Goal: Information Seeking & Learning: Find contact information

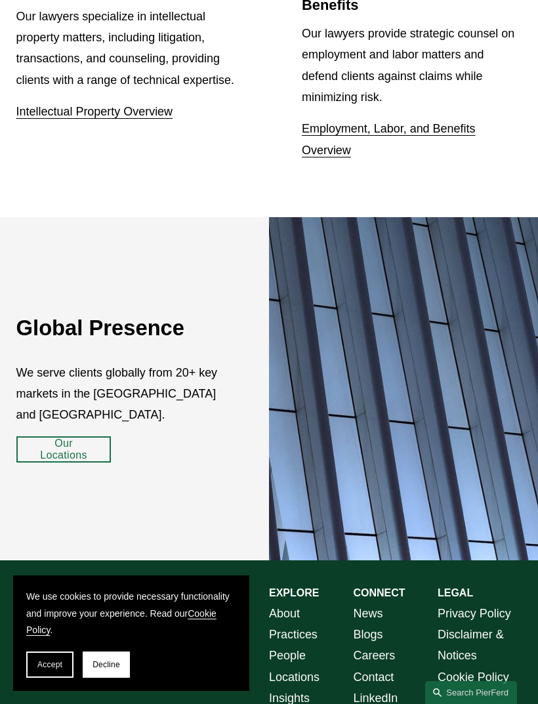
scroll to position [1888, 0]
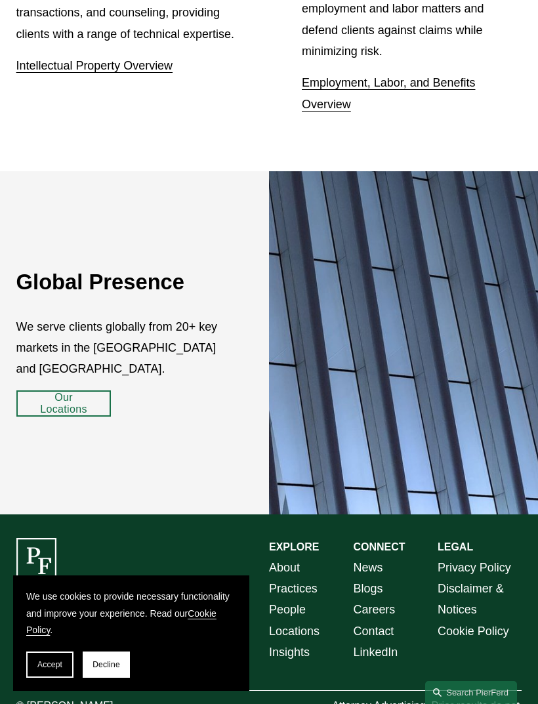
click at [120, 678] on button "Decline" at bounding box center [106, 665] width 47 height 26
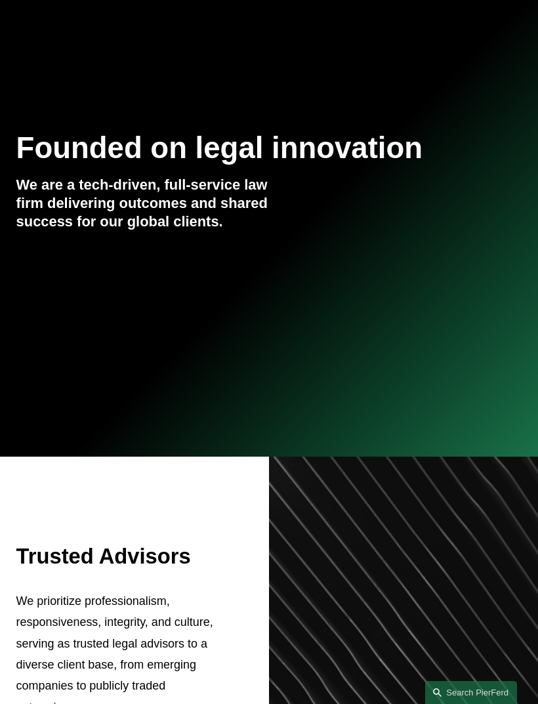
scroll to position [0, 0]
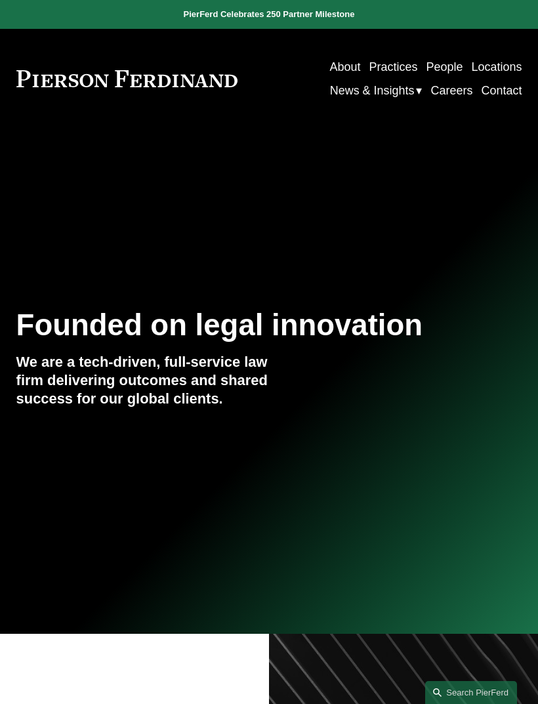
click at [0, 0] on div at bounding box center [0, 0] width 0 height 0
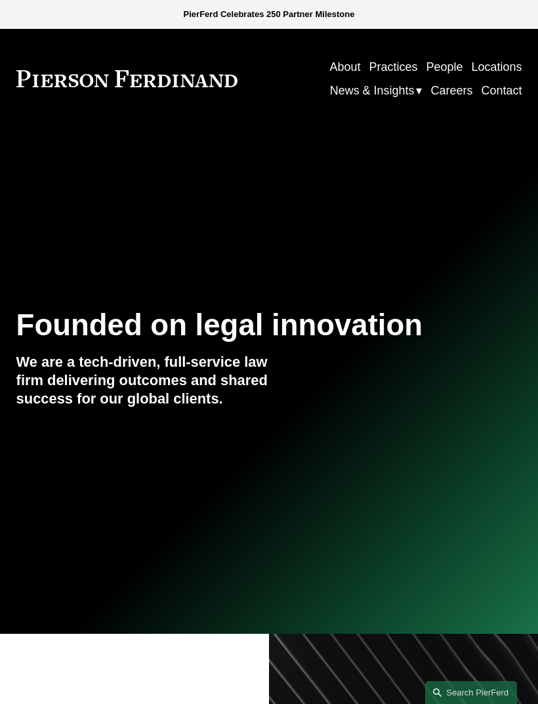
click at [93, 150] on link "About" at bounding box center [92, 143] width 98 height 37
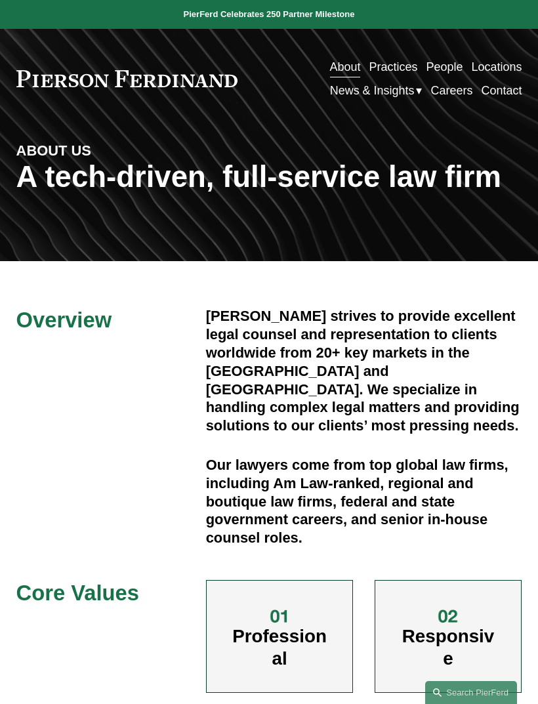
click at [0, 0] on div at bounding box center [0, 0] width 0 height 0
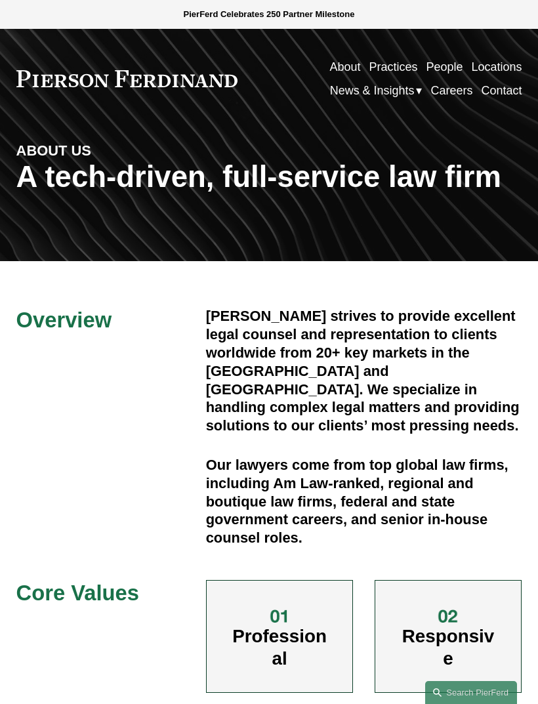
click at [140, 558] on link "Contact" at bounding box center [108, 563] width 130 height 37
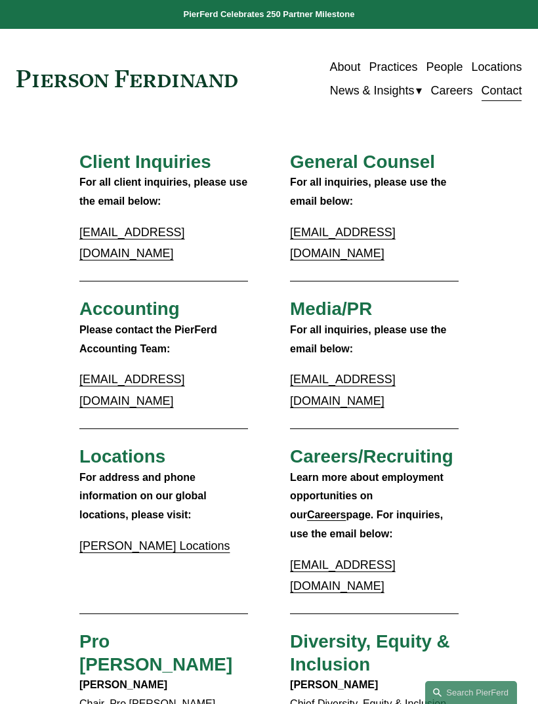
click at [194, 539] on link "Pierson Ferdinand Locations" at bounding box center [154, 545] width 151 height 13
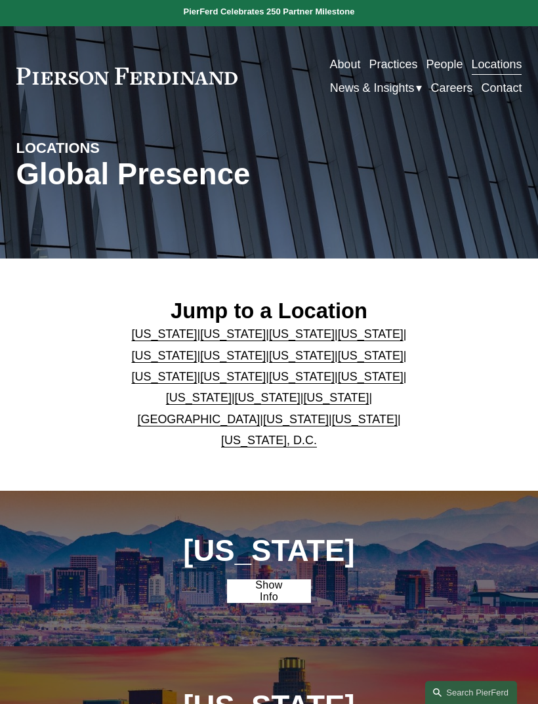
scroll to position [1, 0]
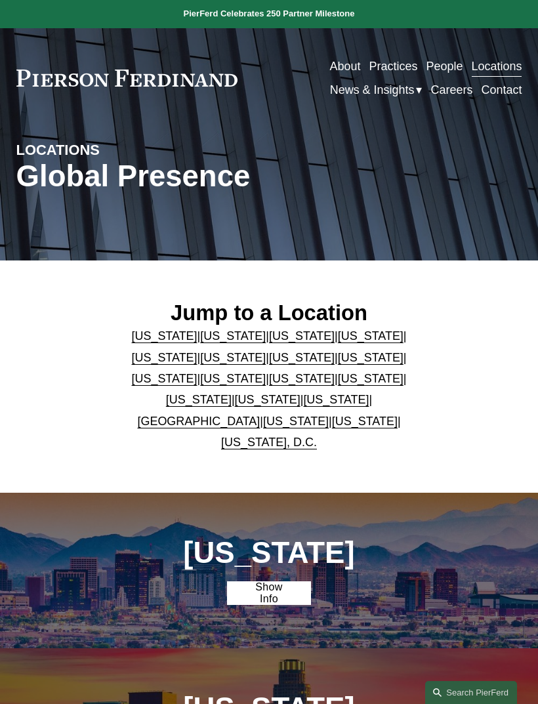
click at [356, 428] on link "[US_STATE]" at bounding box center [365, 421] width 66 height 13
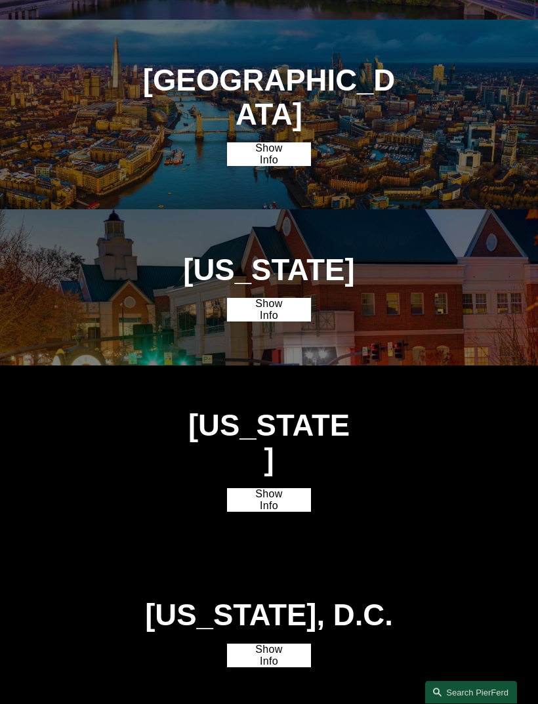
scroll to position [3012, 0]
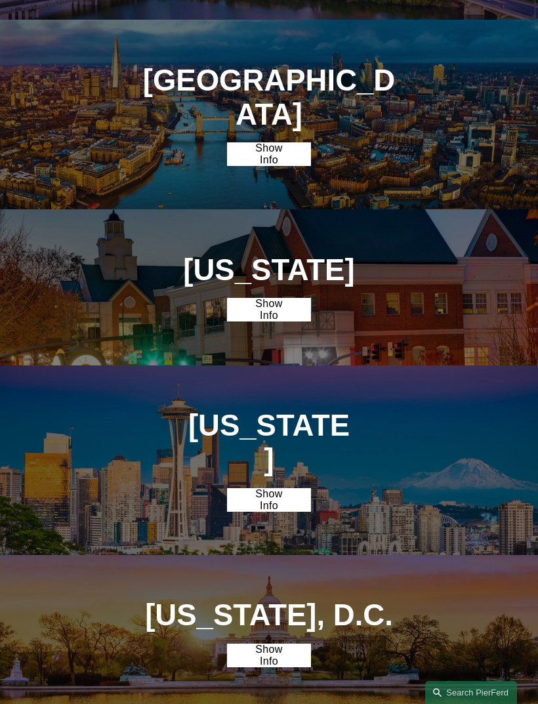
click at [278, 488] on link "Show Info" at bounding box center [269, 500] width 84 height 24
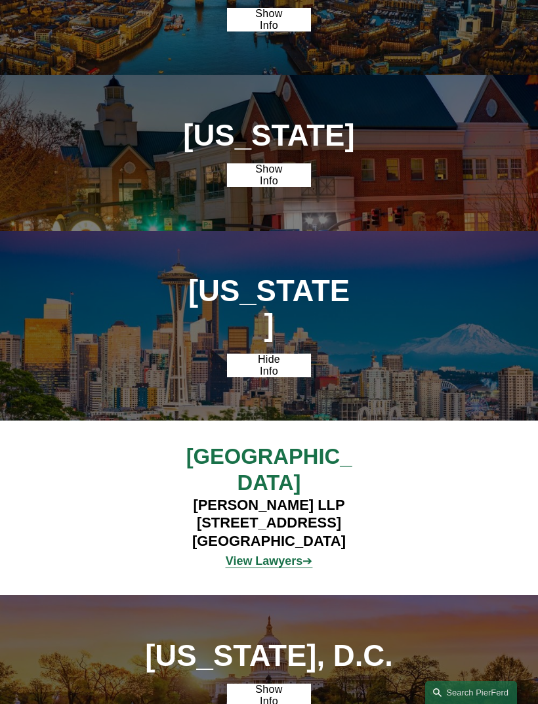
scroll to position [3144, 0]
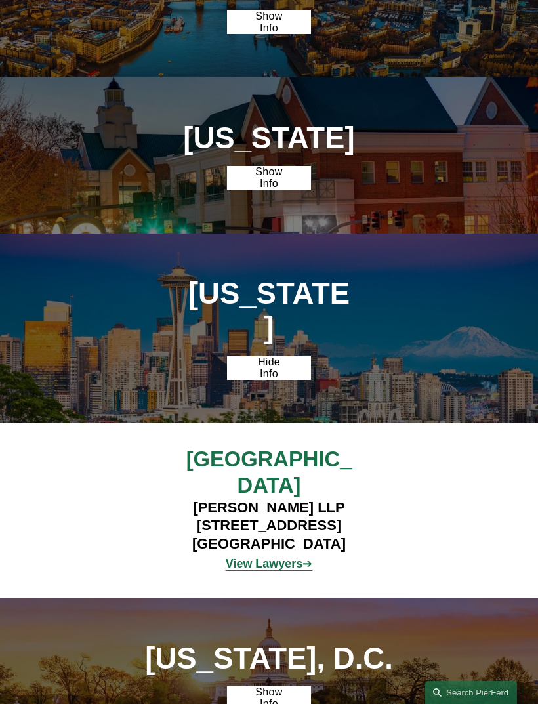
click at [282, 557] on strong "View Lawyers" at bounding box center [264, 563] width 77 height 13
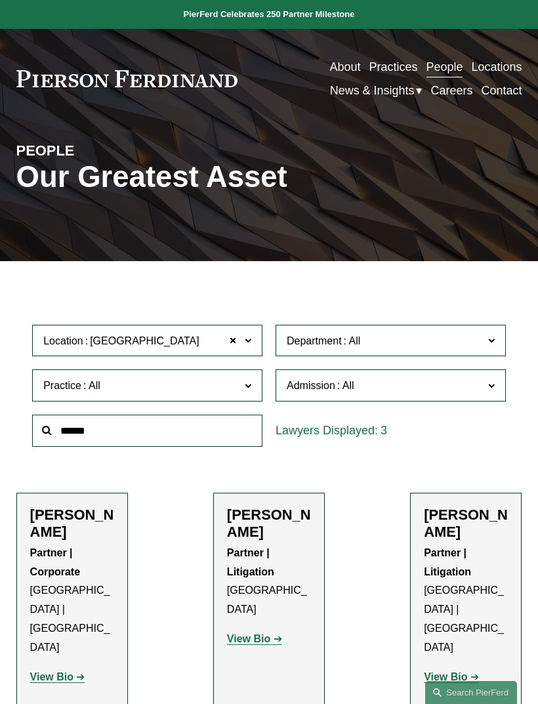
scroll to position [597, 0]
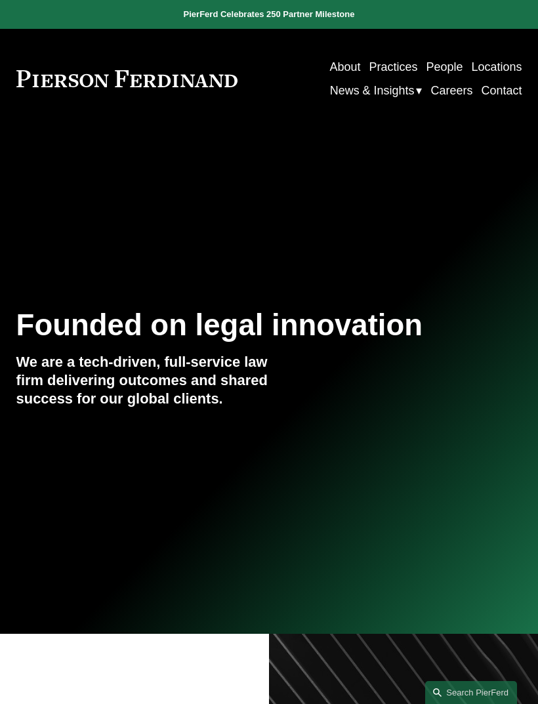
click at [0, 0] on div at bounding box center [0, 0] width 0 height 0
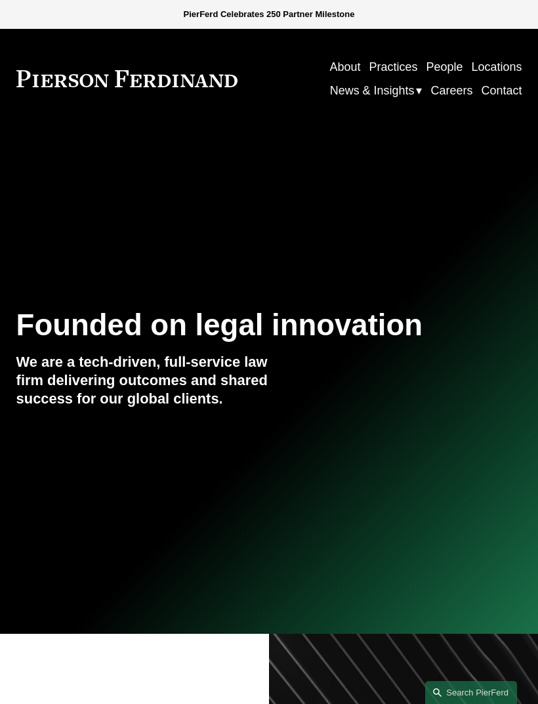
click at [119, 145] on link "About" at bounding box center [92, 143] width 98 height 37
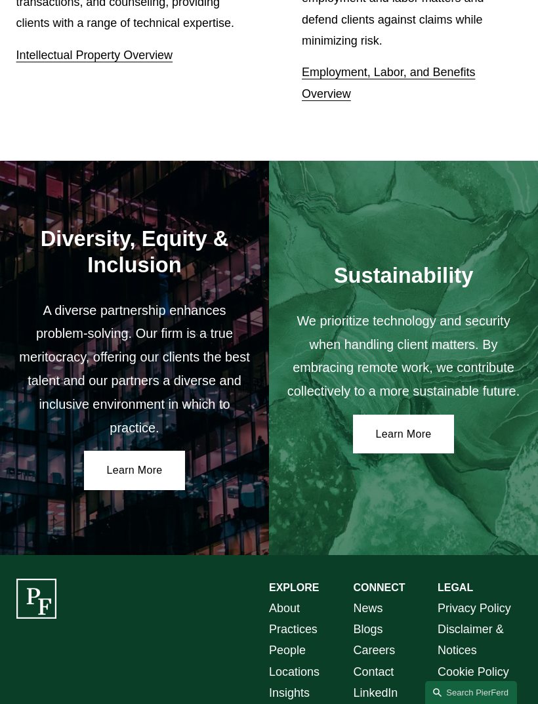
scroll to position [1721, 0]
click at [292, 640] on link "People" at bounding box center [287, 650] width 37 height 21
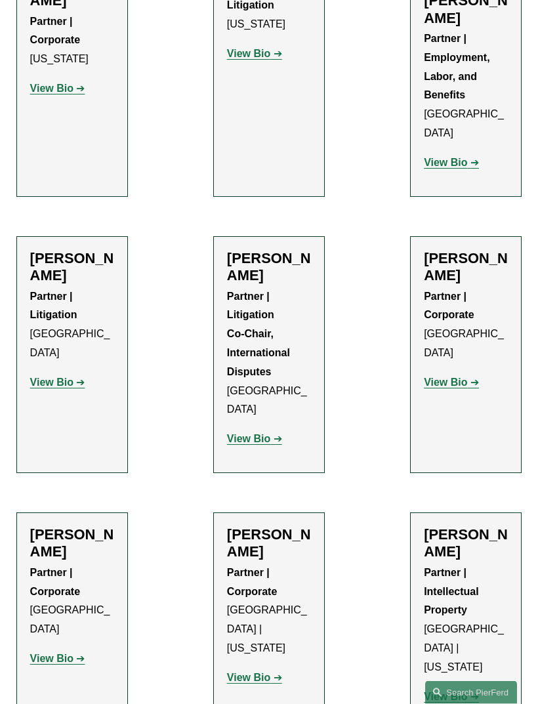
scroll to position [4806, 0]
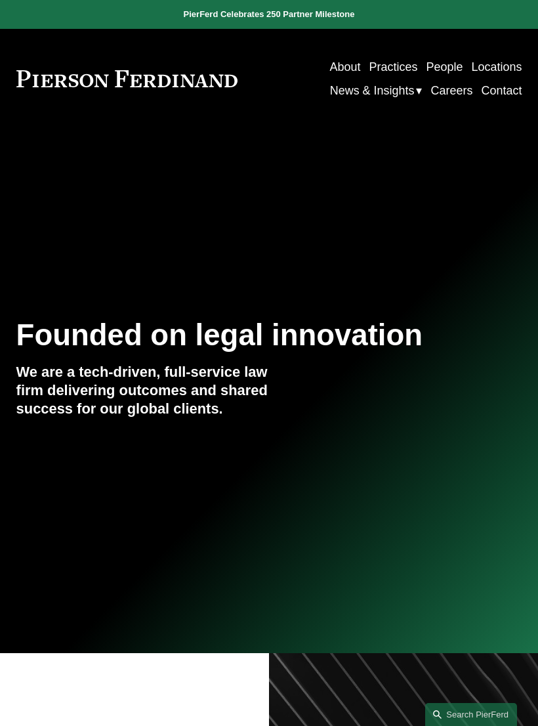
click at [0, 0] on div at bounding box center [0, 0] width 0 height 0
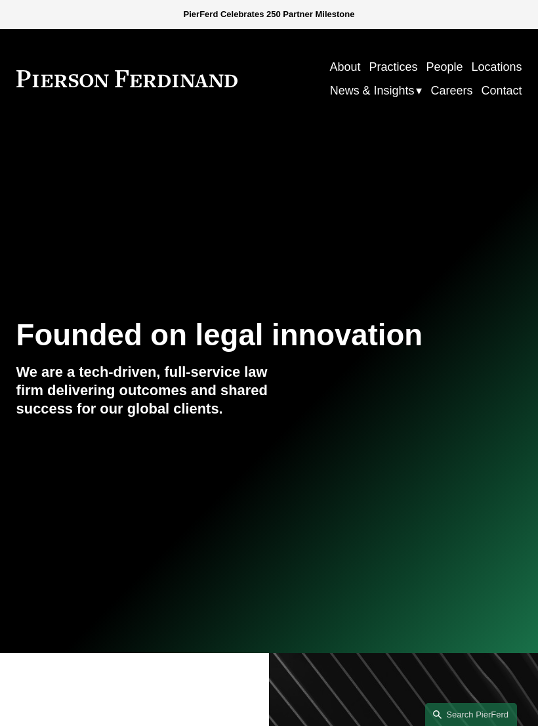
click at [164, 356] on link "Locations" at bounding box center [123, 353] width 161 height 37
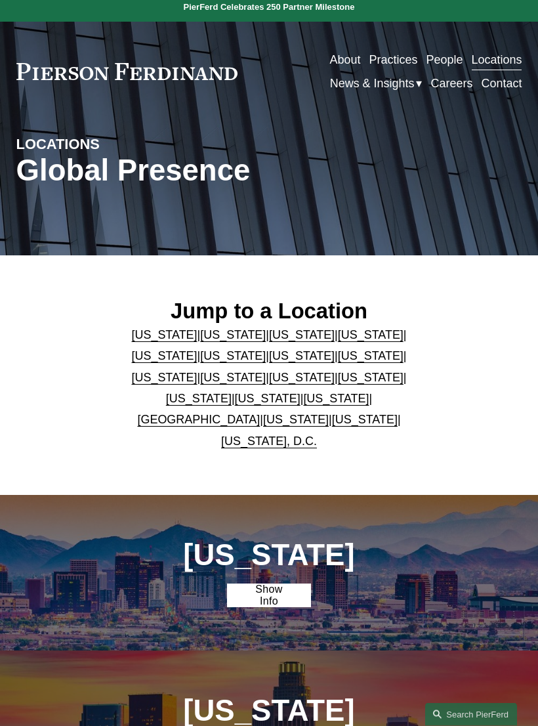
scroll to position [7, 0]
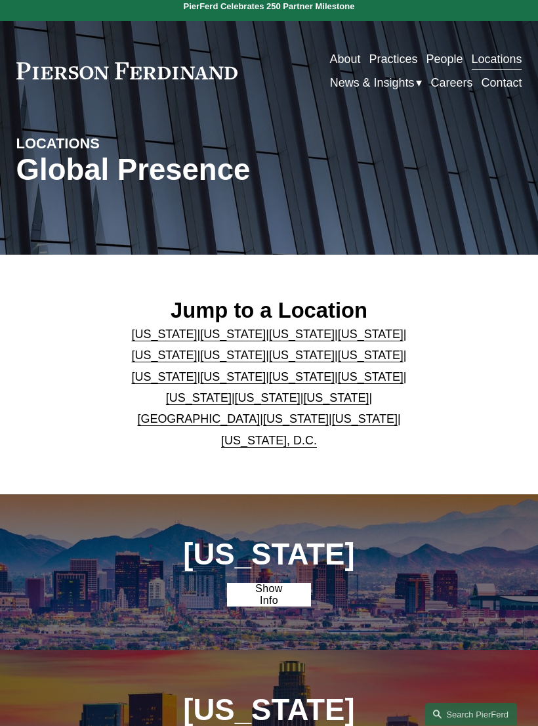
click at [356, 424] on link "[US_STATE]" at bounding box center [365, 419] width 66 height 13
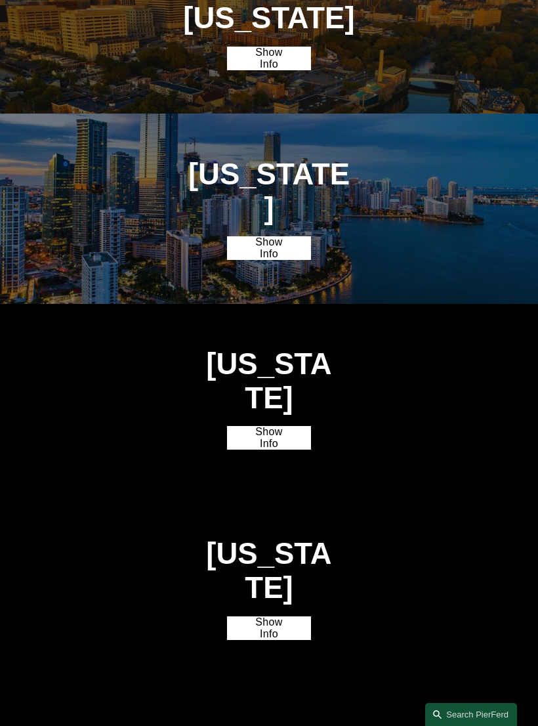
scroll to position [3094, 0]
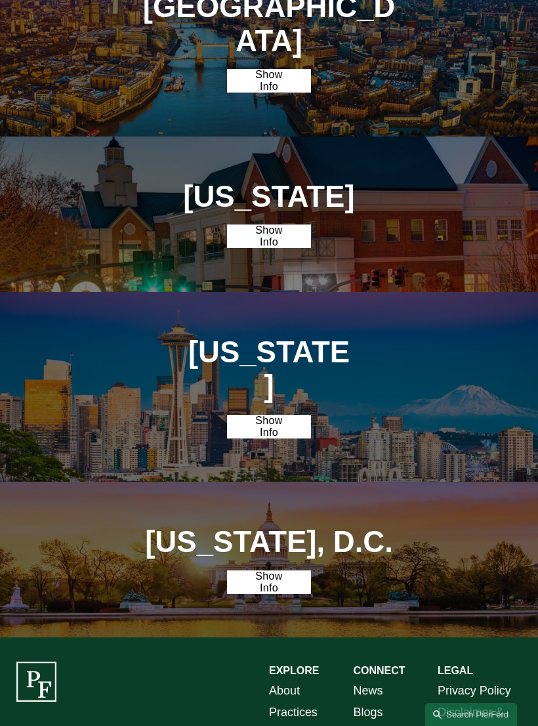
click at [274, 415] on link "Show Info" at bounding box center [269, 427] width 84 height 24
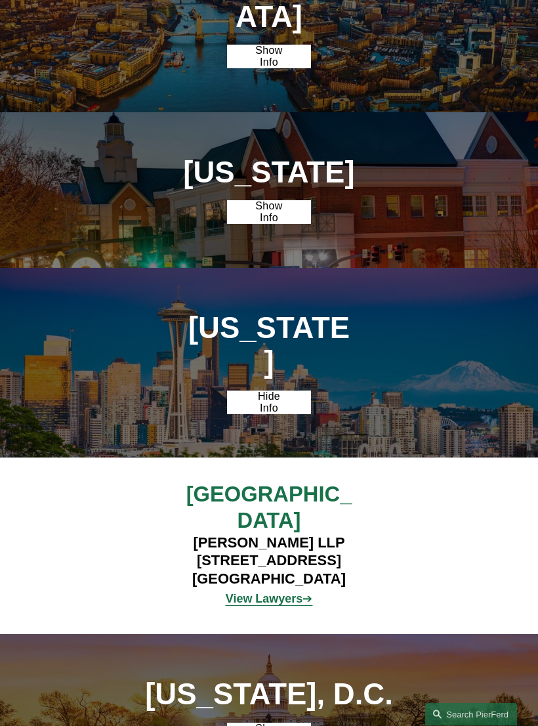
scroll to position [3121, 0]
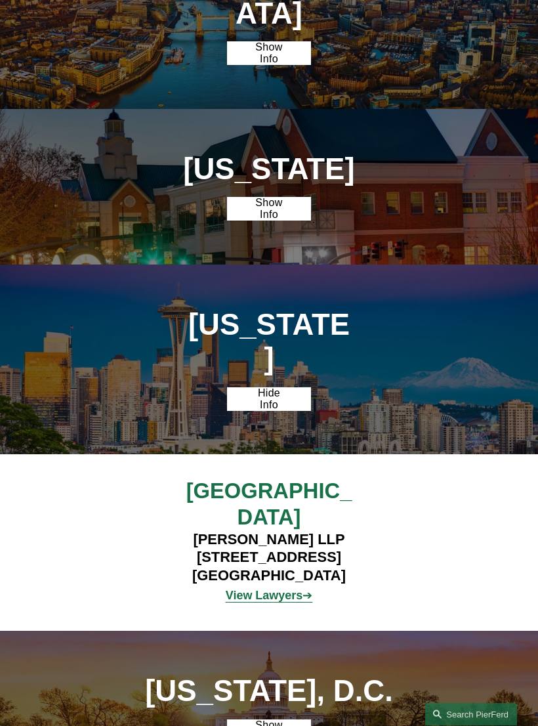
click at [279, 589] on strong "View Lawyers" at bounding box center [264, 595] width 77 height 13
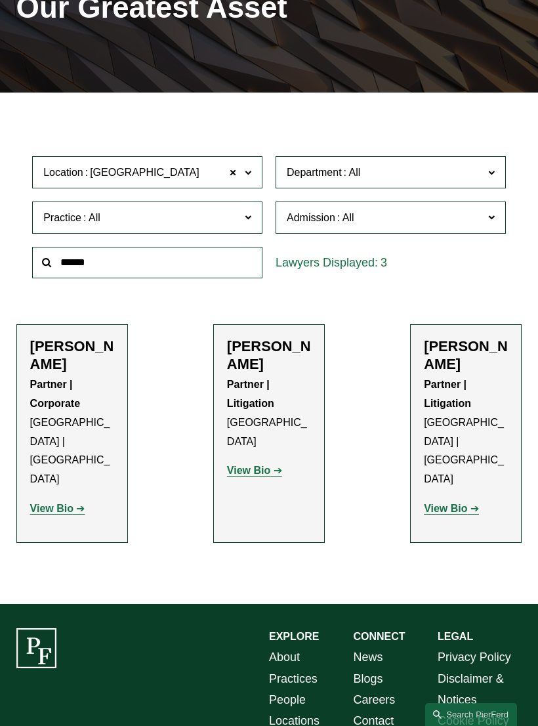
scroll to position [165, 0]
